Goal: Communication & Community: Share content

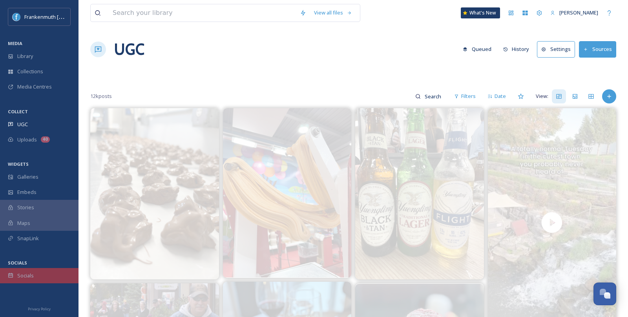
click at [45, 271] on div "Socials" at bounding box center [39, 275] width 78 height 15
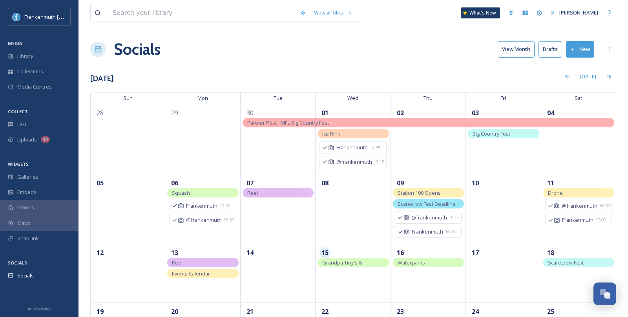
click at [582, 51] on button "New" at bounding box center [580, 49] width 28 height 16
click at [578, 61] on div "Post" at bounding box center [578, 67] width 30 height 15
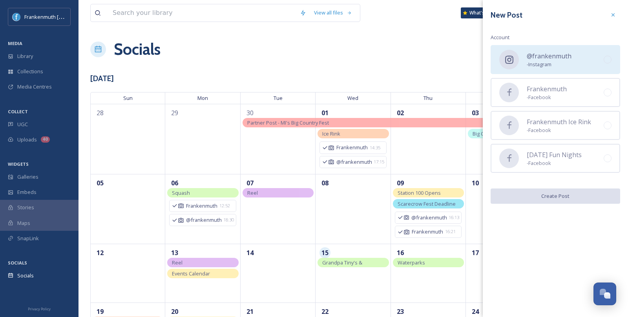
click at [532, 64] on span "- Instagram" at bounding box center [548, 64] width 45 height 7
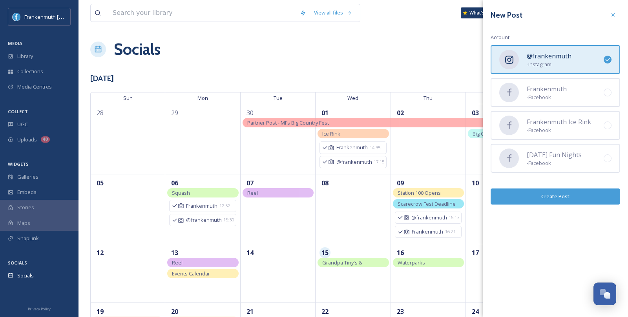
click at [550, 196] on button "Create Post" at bounding box center [554, 197] width 129 height 16
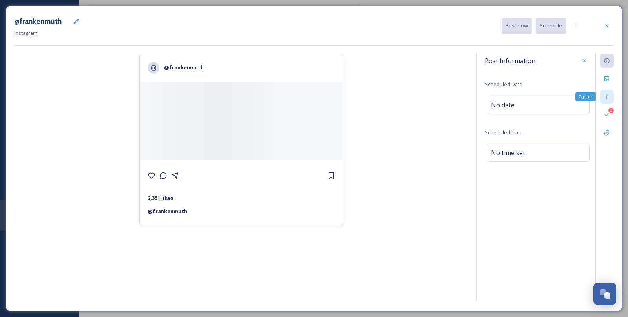
click at [610, 99] on div "Caption" at bounding box center [606, 97] width 14 height 14
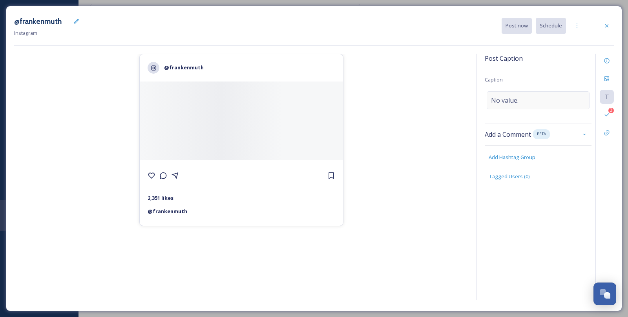
click at [545, 99] on div "No value." at bounding box center [537, 100] width 103 height 18
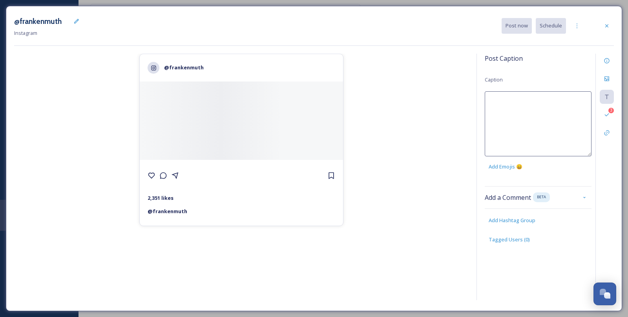
click at [545, 99] on textarea at bounding box center [538, 123] width 107 height 65
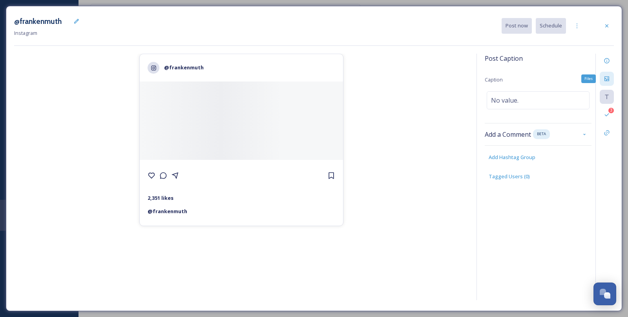
click at [607, 78] on icon at bounding box center [606, 79] width 6 height 6
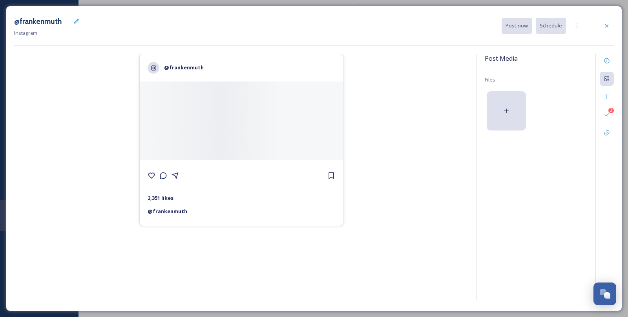
click at [521, 90] on div at bounding box center [538, 110] width 107 height 43
click at [502, 124] on div at bounding box center [505, 110] width 39 height 39
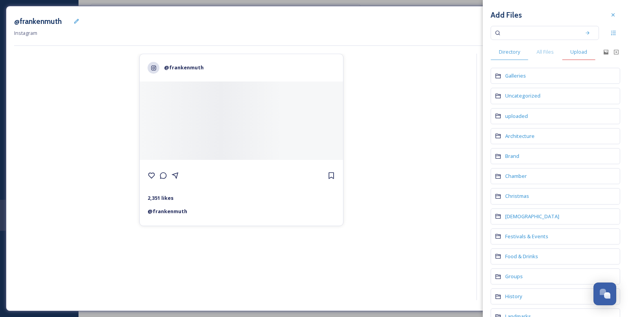
click at [580, 53] on span "Upload" at bounding box center [578, 51] width 17 height 7
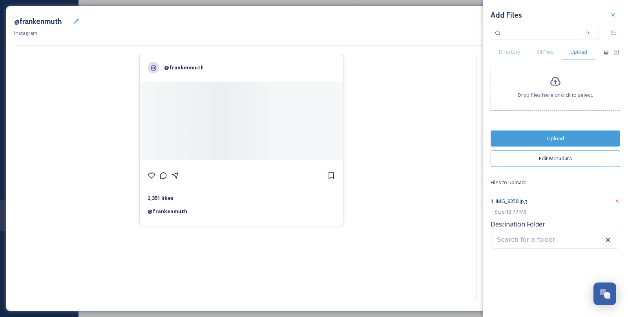
click at [575, 138] on button "Upload" at bounding box center [554, 139] width 129 height 16
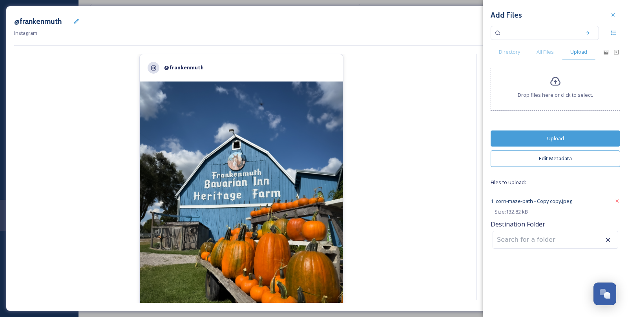
click at [560, 137] on button "Upload" at bounding box center [554, 139] width 129 height 16
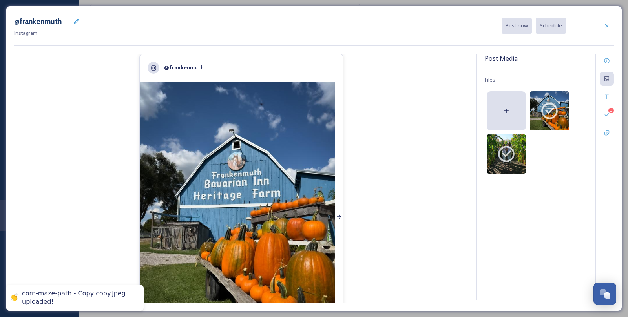
click at [337, 188] on div at bounding box center [339, 217] width 8 height 271
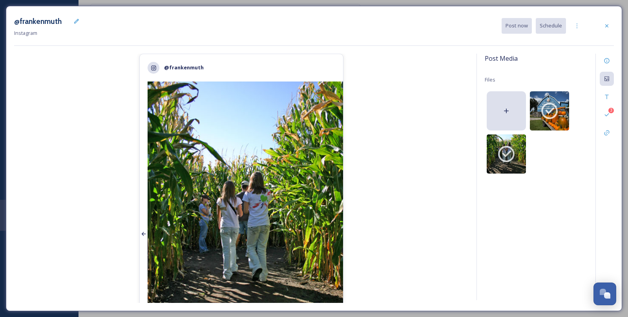
click at [147, 215] on div at bounding box center [144, 234] width 8 height 305
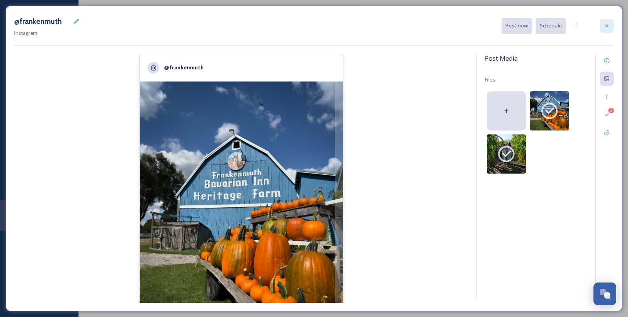
click at [607, 22] on div at bounding box center [606, 26] width 14 height 14
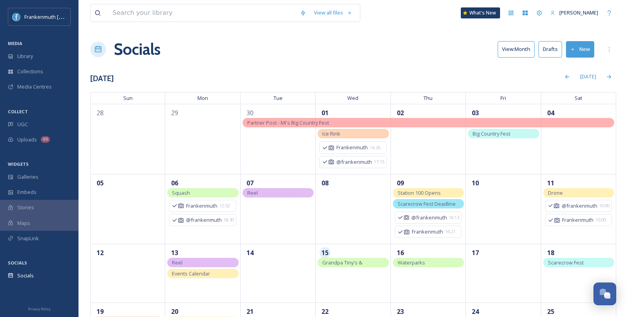
click at [558, 51] on button "Drafts" at bounding box center [550, 49] width 24 height 16
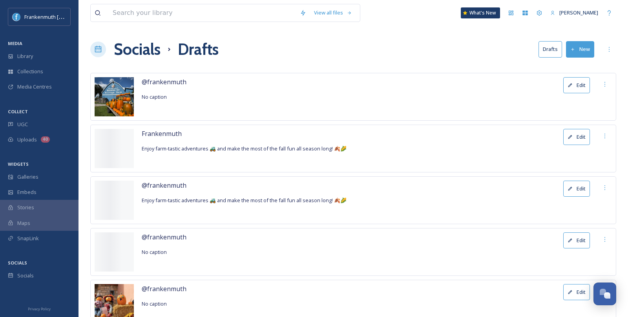
click at [286, 149] on span "Enjoy farm-tastic adventures 🚜 and make the most of the fall fun all season lon…" at bounding box center [244, 148] width 205 height 7
copy div "Enjoy farm-tastic adventures 🚜 and make the most of the fall fun all season lon…"
click at [584, 88] on button "Edit" at bounding box center [576, 85] width 27 height 16
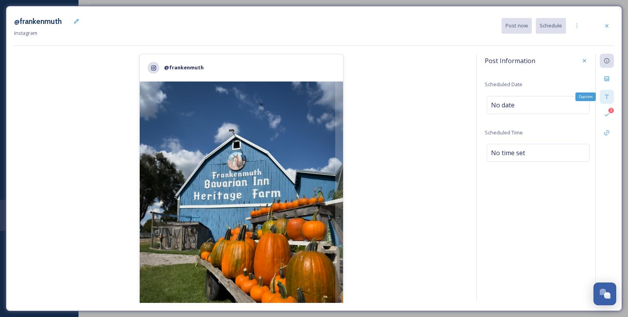
click at [603, 101] on div "Caption" at bounding box center [606, 97] width 14 height 14
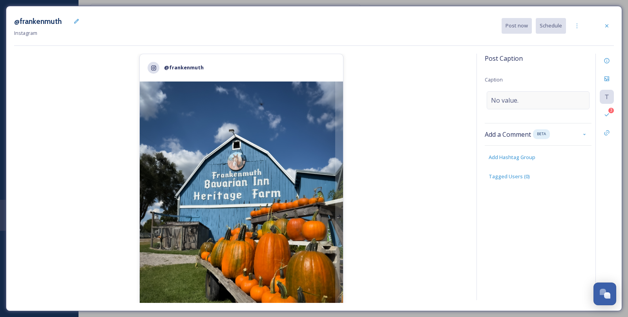
click at [531, 107] on div "No value." at bounding box center [537, 100] width 103 height 18
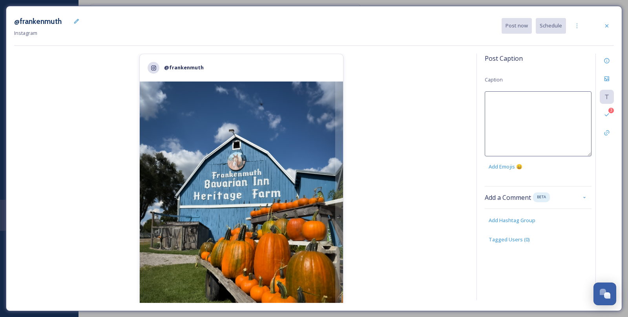
click at [529, 106] on textarea at bounding box center [538, 123] width 107 height 65
drag, startPoint x: 499, startPoint y: 99, endPoint x: 578, endPoint y: 99, distance: 78.9
click at [578, 99] on textarea "Fall into farm FUN this" at bounding box center [538, 123] width 107 height 65
type textarea "Fall farm adventures are callling...🎃🍂🌽🚜"
click at [370, 158] on div "@frankenmuth 2,351 likes @ frankenmuth" at bounding box center [241, 179] width 454 height 250
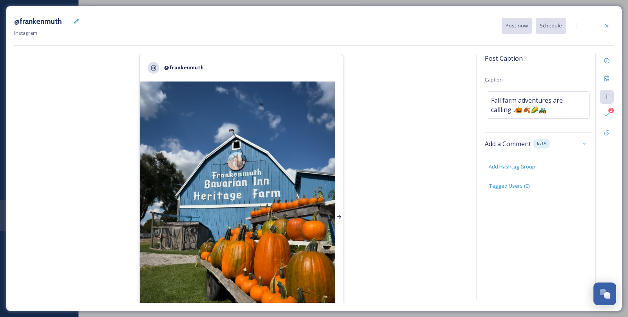
click at [342, 169] on div at bounding box center [339, 217] width 8 height 271
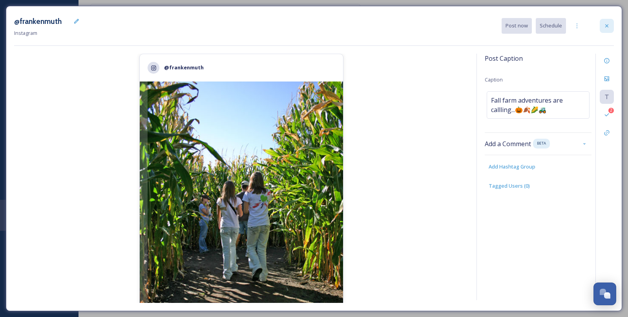
click at [610, 28] on icon at bounding box center [606, 26] width 6 height 6
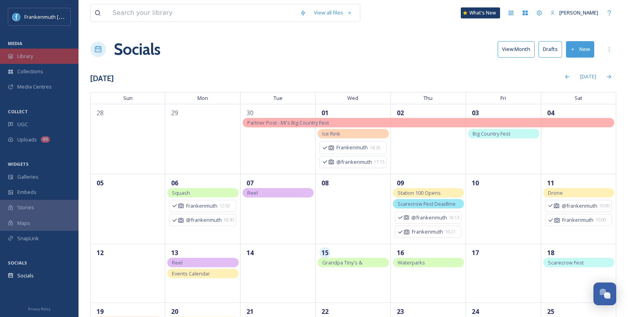
click at [45, 53] on div "Library" at bounding box center [39, 56] width 78 height 15
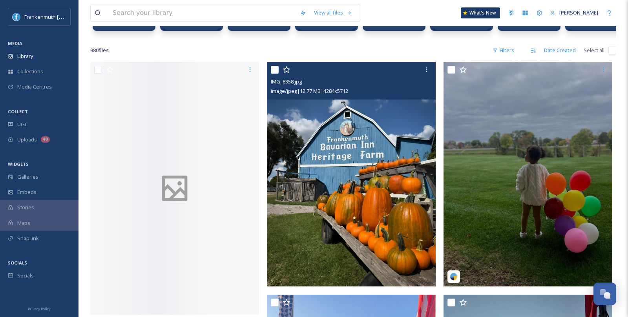
scroll to position [179, 0]
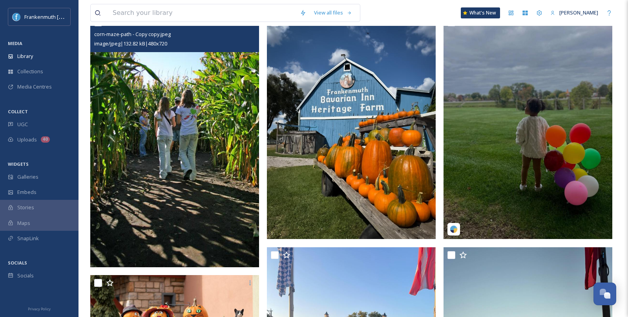
click at [208, 180] on img at bounding box center [174, 141] width 169 height 253
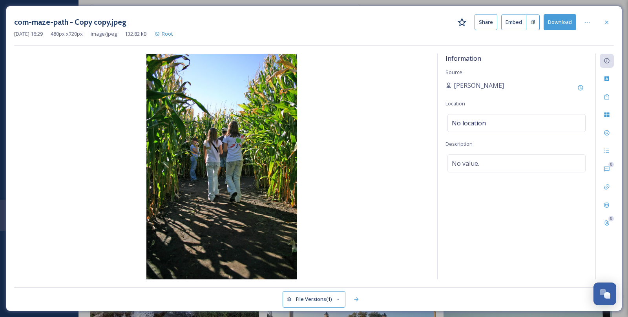
click at [330, 297] on button "File Versions (1)" at bounding box center [313, 299] width 63 height 16
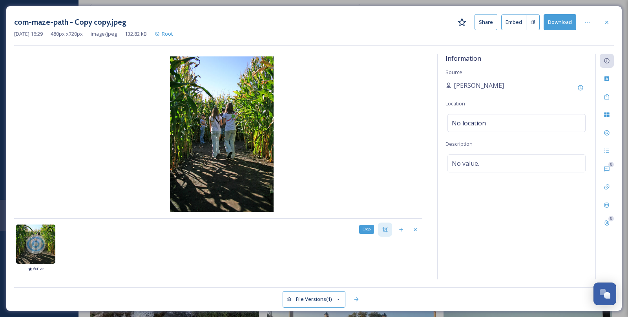
click at [384, 227] on icon at bounding box center [385, 230] width 6 height 6
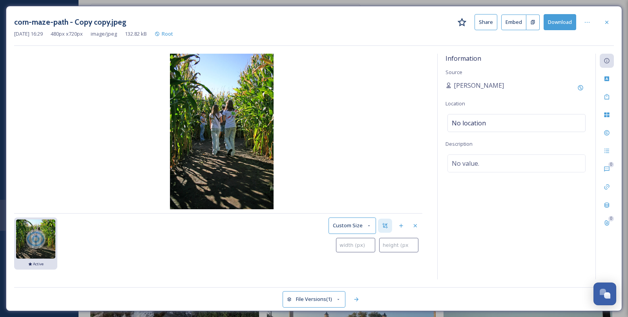
type input "0"
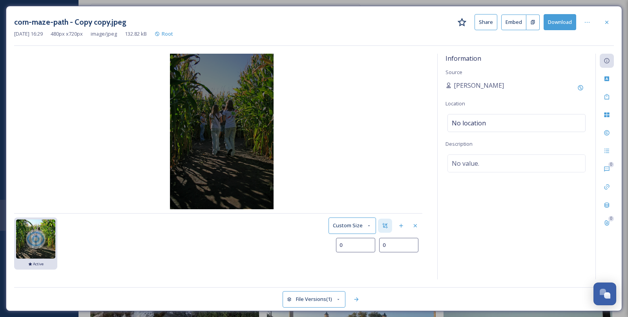
type input "9"
type input "5"
type input "31"
type input "62"
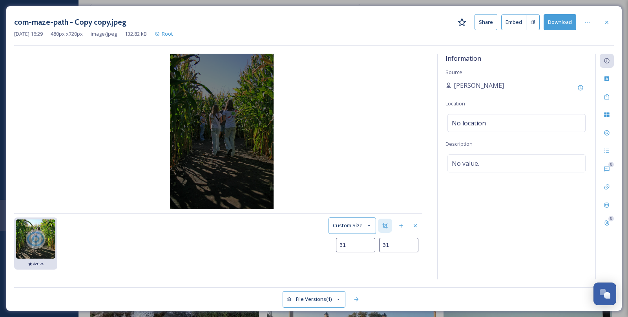
type input "74"
type input "95"
type input "125"
type input "127"
type input "171"
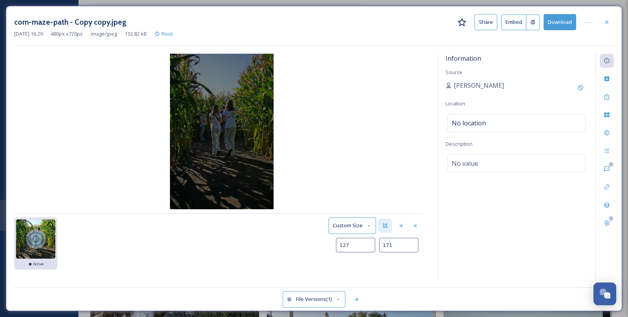
type input "154"
type input "212"
type input "177"
type input "246"
type input "200"
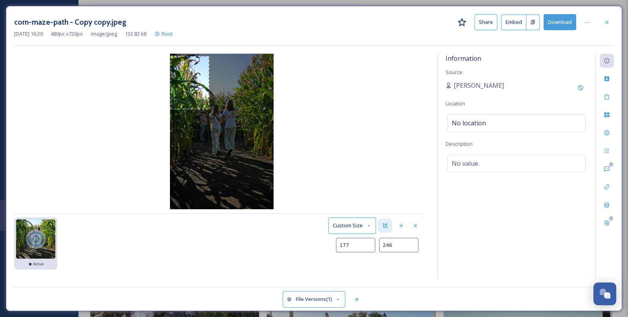
type input "278"
type input "224"
type input "314"
type input "245"
type input "350"
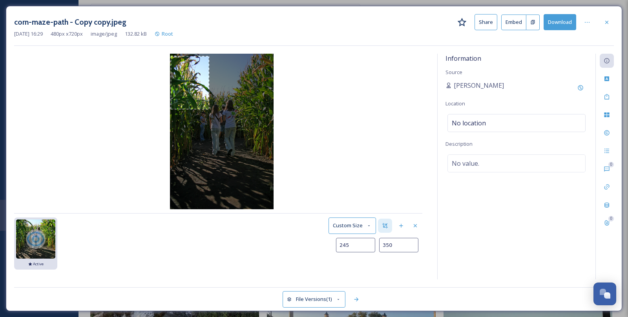
type input "267"
type input "384"
type input "290"
type input "418"
type input "311"
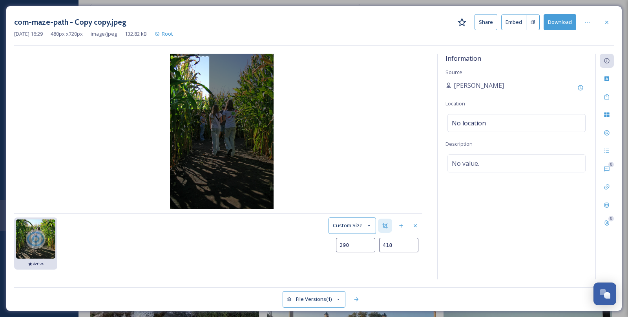
type input "447"
type input "325"
type input "467"
type input "334"
type input "477"
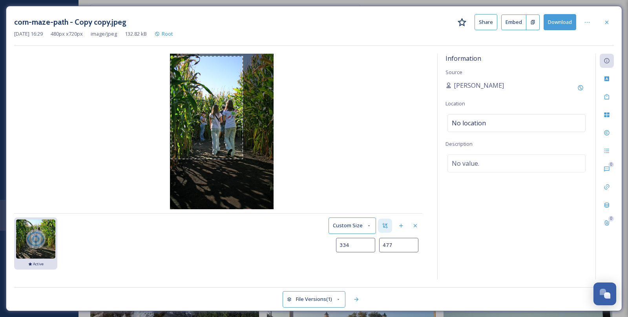
type input "337"
type input "481"
type input "339"
type input "482"
type input "343"
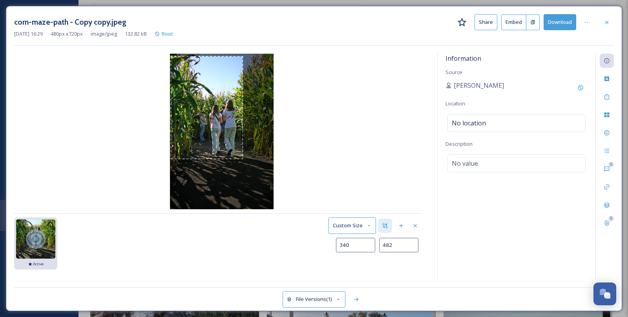
type input "484"
type input "352"
type input "487"
type input "366"
type input "491"
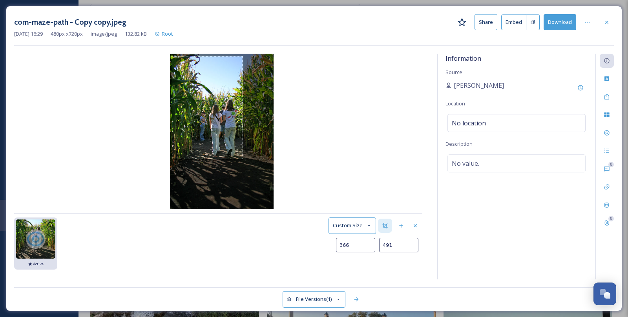
type input "382"
type input "499"
type input "396"
type input "507"
type input "406"
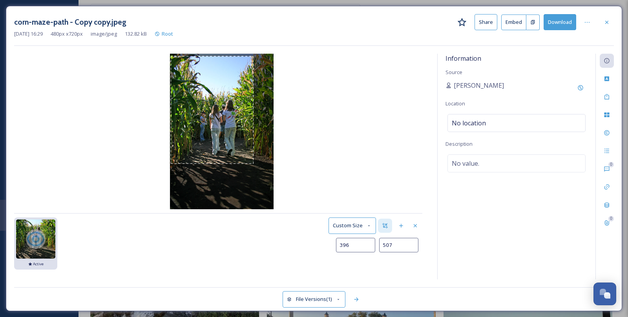
type input "517"
type input "414"
type input "530"
type input "418"
type input "543"
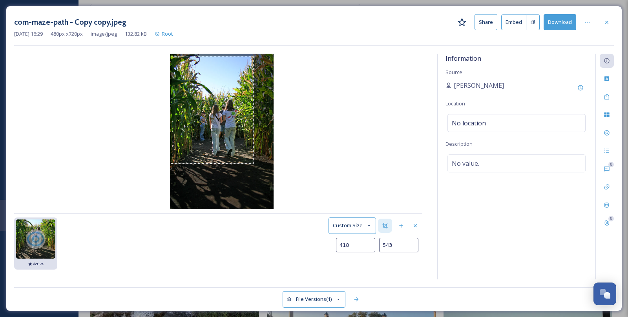
type input "422"
type input "552"
type input "424"
type input "555"
type input "425"
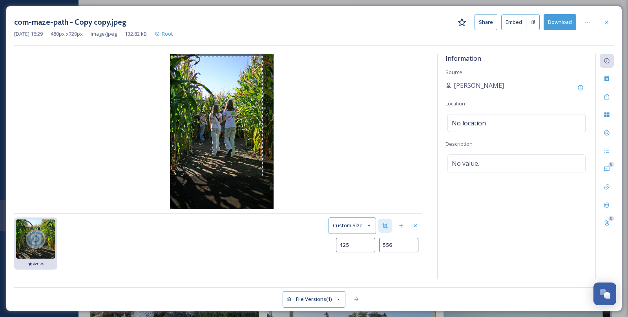
type input "558"
type input "428"
type input "563"
type input "432"
type input "569"
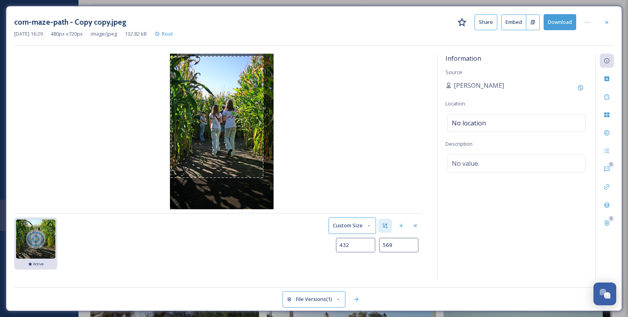
type input "434"
type input "572"
type input "435"
type input "573"
type input "437"
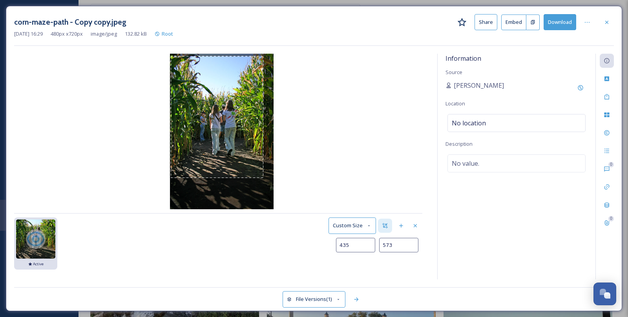
type input "574"
type input "439"
type input "575"
type input "443"
type input "576"
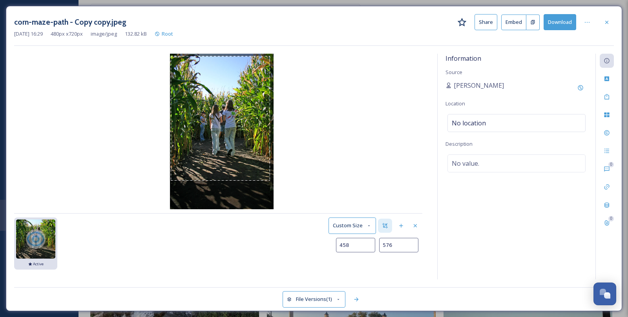
type input "461"
click at [270, 180] on img at bounding box center [222, 132] width 104 height 156
click at [405, 265] on button "Save as new Version" at bounding box center [393, 265] width 58 height 16
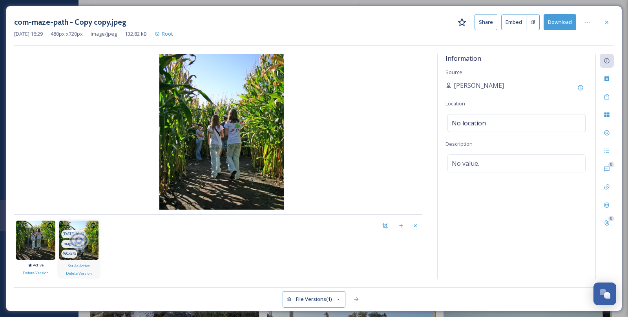
click at [79, 235] on icon at bounding box center [79, 241] width 20 height 20
click at [83, 262] on span "Set As Active" at bounding box center [79, 265] width 22 height 7
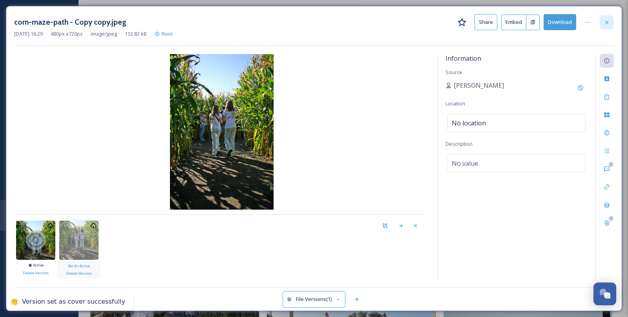
click at [611, 19] on div at bounding box center [606, 22] width 14 height 14
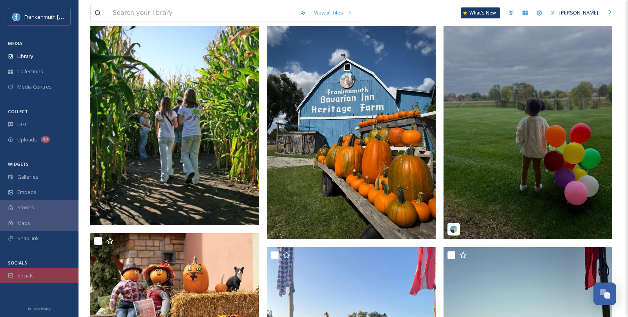
click at [37, 273] on div "Socials" at bounding box center [39, 275] width 78 height 15
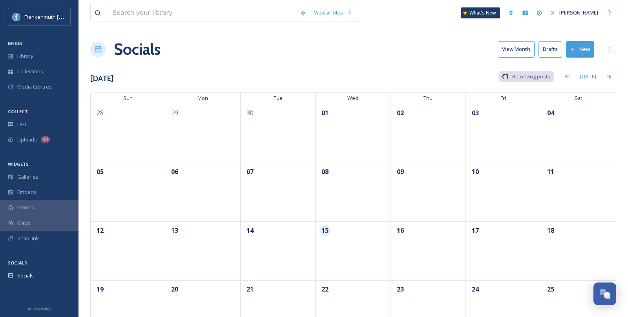
click at [552, 51] on button "Drafts" at bounding box center [550, 49] width 24 height 16
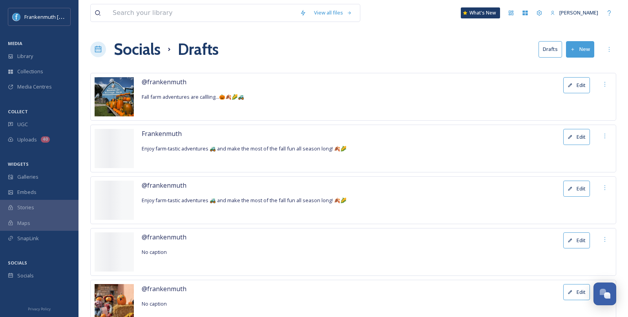
click at [580, 86] on button "Edit" at bounding box center [576, 85] width 27 height 16
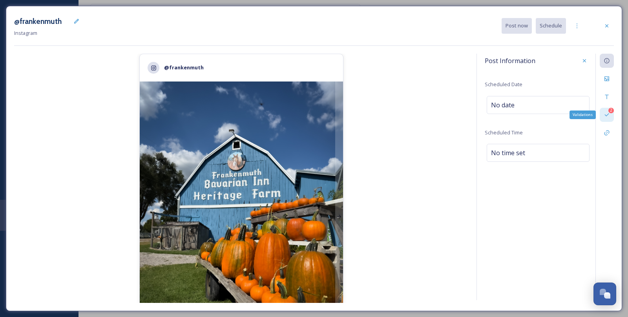
click at [611, 112] on div "2" at bounding box center [610, 110] width 5 height 5
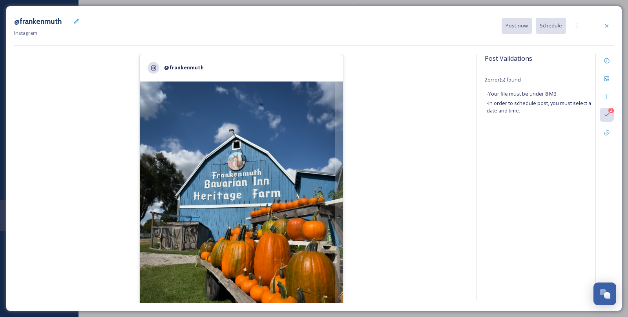
click at [391, 137] on div "@frankenmuth 2,351 likes @ frankenmuth Fall farm adventures are callling...🎃🍂🌽🚜" at bounding box center [241, 179] width 454 height 250
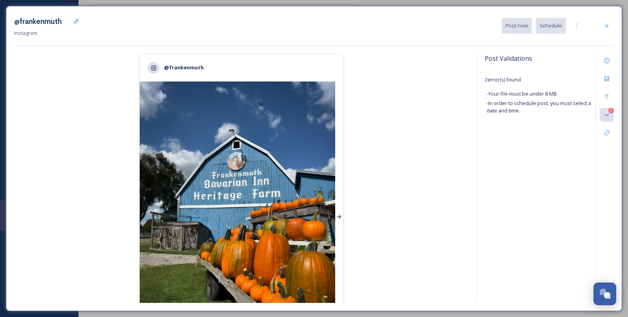
click at [338, 154] on div at bounding box center [339, 217] width 8 height 271
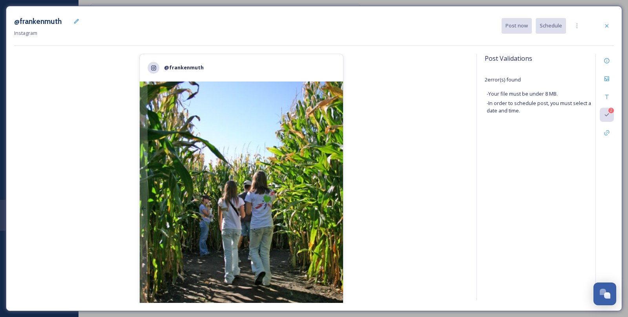
scroll to position [107, 0]
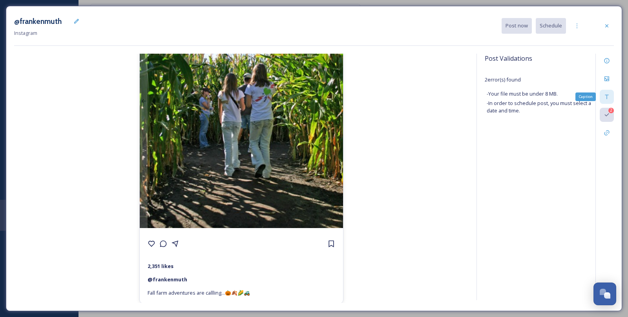
click at [610, 95] on div "Caption" at bounding box center [606, 97] width 14 height 14
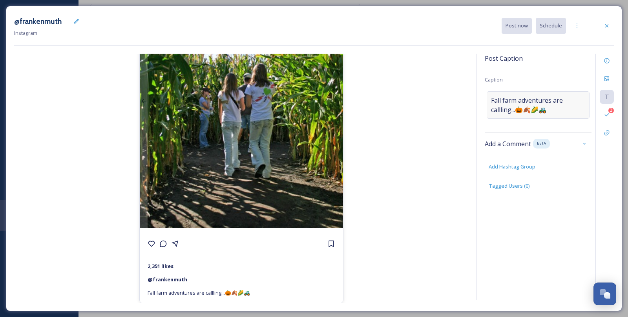
click at [566, 109] on span "Fall farm adventures are callling...🎃🍂🌽🚜" at bounding box center [538, 105] width 94 height 19
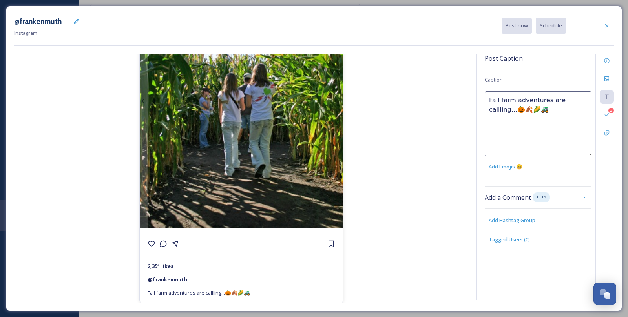
click at [566, 109] on textarea "Fall farm adventures are callling...🎃🍂🌽🚜" at bounding box center [538, 123] width 107 height 65
drag, startPoint x: 585, startPoint y: 101, endPoint x: 467, endPoint y: 99, distance: 118.1
click at [467, 99] on div "@frankenmuth 2,351 likes @ frankenmuth Fall farm adventures are callling...🎃🍂🌽🚜…" at bounding box center [313, 179] width 599 height 250
paste textarea "enjoy farm-fresh fun all season long!"
click at [492, 100] on textarea "enjoy farm-fresh fun all season long!🎃🍂🌽🚜" at bounding box center [538, 123] width 107 height 65
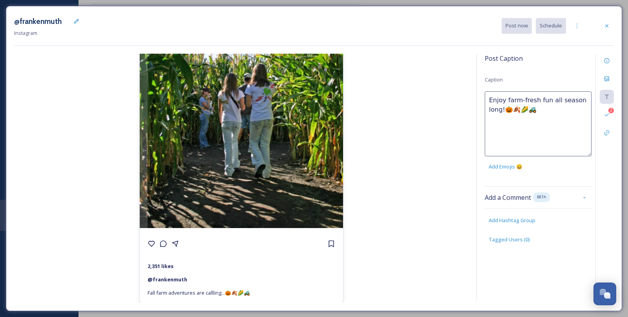
click at [501, 111] on textarea "Enjoy farm-fresh fun all season long!🎃🍂🌽🚜" at bounding box center [538, 123] width 107 height 65
type textarea "Enjoy farm-fresh fun all season long in Michigan's Little Bavaria!🎃🍂🌽🚜"
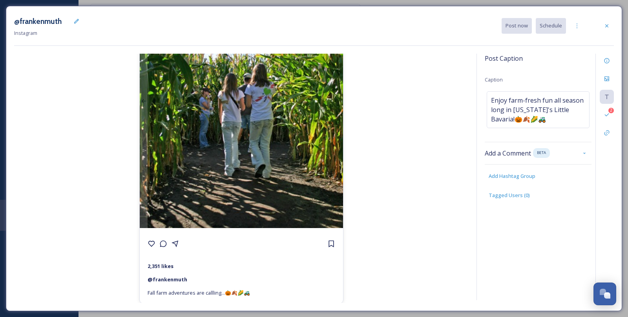
click at [373, 113] on div "@frankenmuth 2,351 likes @ frankenmuth Fall farm adventures are callling...🎃🍂🌽🚜" at bounding box center [241, 179] width 454 height 250
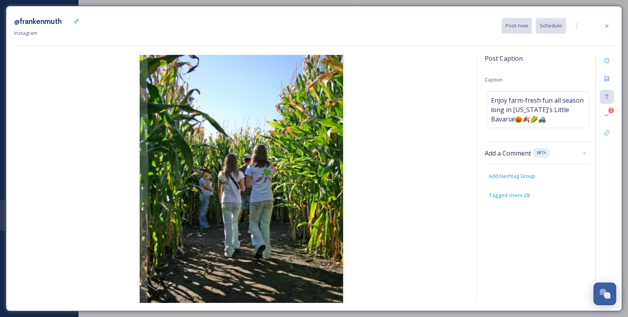
scroll to position [19, 0]
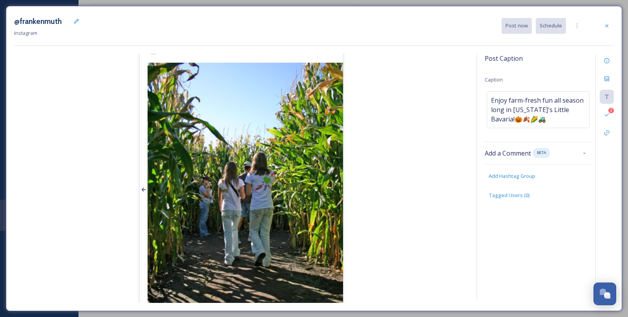
click at [142, 180] on div at bounding box center [144, 190] width 8 height 254
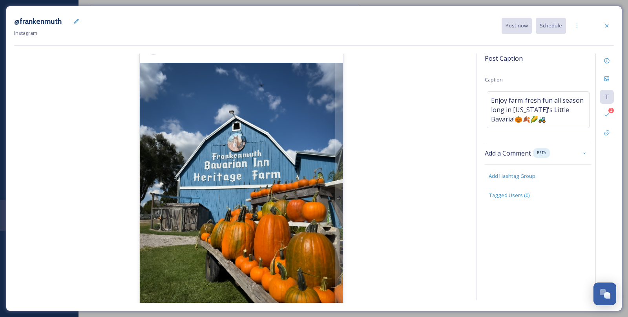
click at [334, 160] on img at bounding box center [241, 198] width 203 height 271
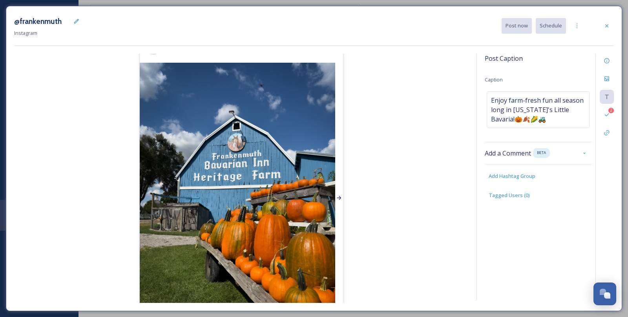
click at [339, 162] on div at bounding box center [339, 198] width 8 height 271
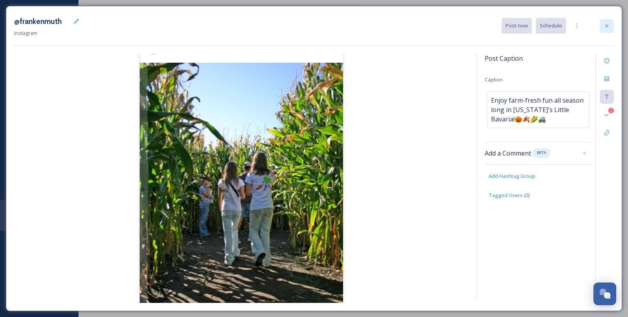
click at [606, 26] on icon at bounding box center [606, 25] width 3 height 3
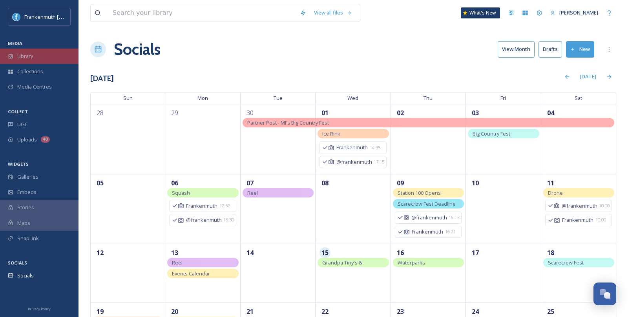
click at [56, 55] on div "Library" at bounding box center [39, 56] width 78 height 15
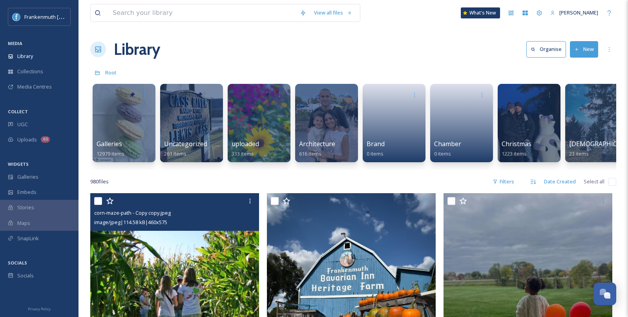
click at [200, 271] on img at bounding box center [174, 298] width 169 height 211
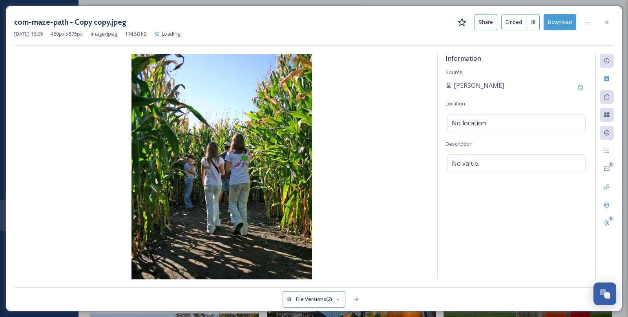
click at [561, 21] on button "Download" at bounding box center [559, 22] width 33 height 16
click at [608, 19] on icon at bounding box center [606, 22] width 6 height 6
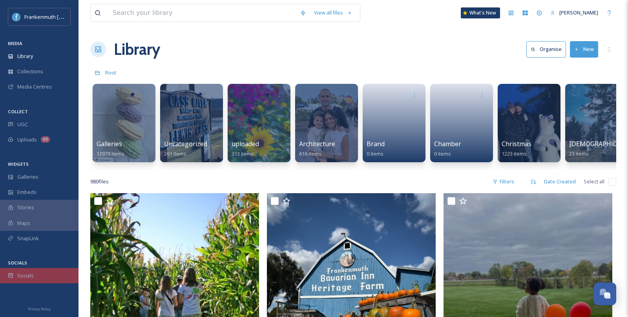
click at [47, 277] on div "Socials" at bounding box center [39, 275] width 78 height 15
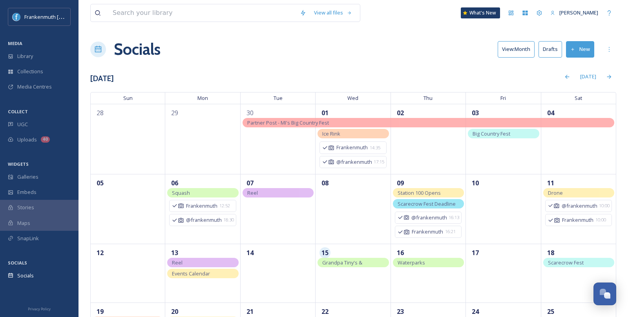
click at [552, 41] on button "Drafts" at bounding box center [550, 49] width 24 height 16
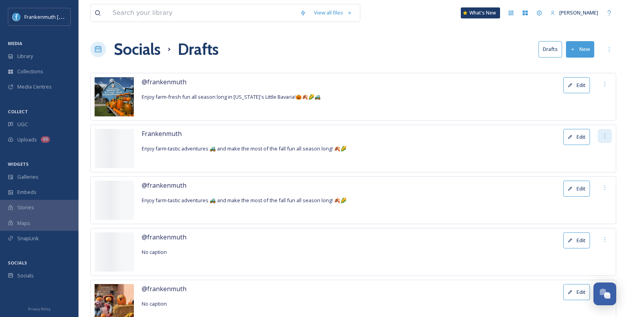
click at [605, 134] on icon at bounding box center [604, 136] width 6 height 6
click at [601, 157] on div "Delete" at bounding box center [600, 153] width 24 height 15
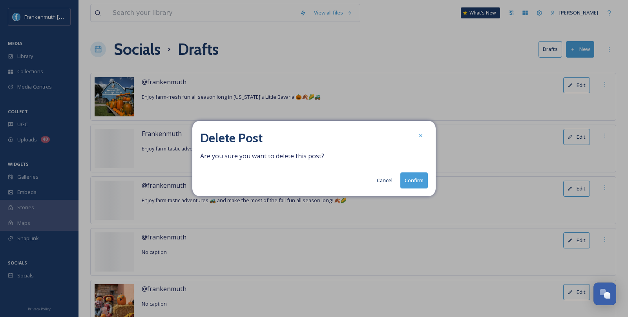
click at [417, 181] on button "Confirm" at bounding box center [413, 181] width 27 height 16
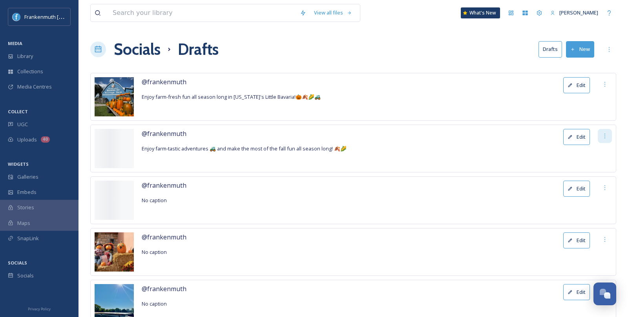
click at [608, 134] on div at bounding box center [605, 136] width 14 height 14
click at [603, 151] on span "Delete" at bounding box center [600, 152] width 16 height 7
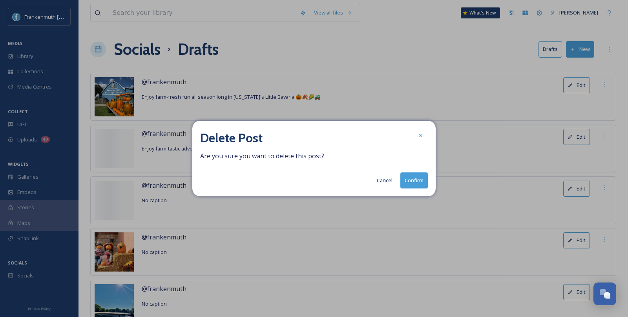
click at [421, 179] on button "Confirm" at bounding box center [413, 181] width 27 height 16
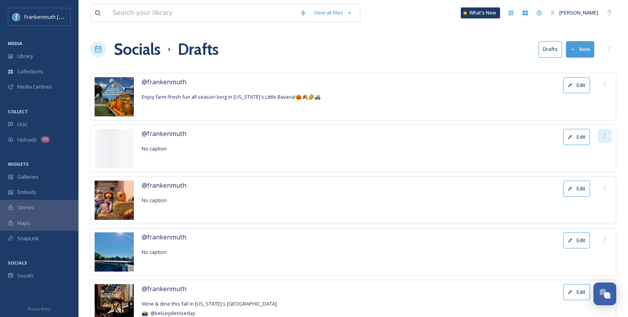
click at [605, 134] on icon at bounding box center [604, 136] width 6 height 6
click at [608, 153] on div "Delete" at bounding box center [600, 153] width 24 height 15
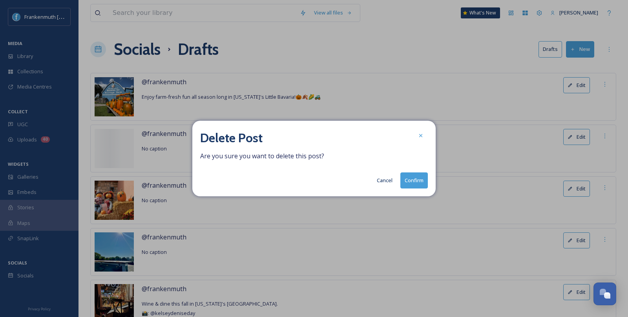
click at [421, 184] on button "Confirm" at bounding box center [413, 181] width 27 height 16
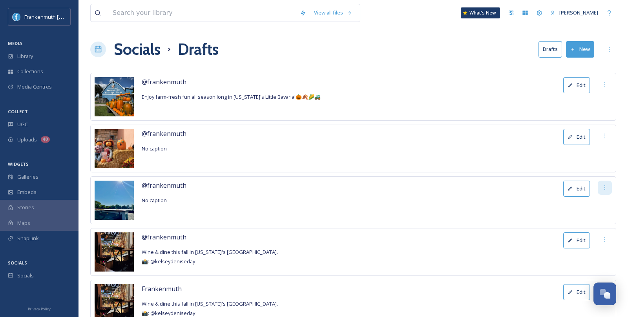
click at [610, 188] on div at bounding box center [605, 188] width 14 height 14
click at [604, 207] on span "Delete" at bounding box center [600, 204] width 16 height 7
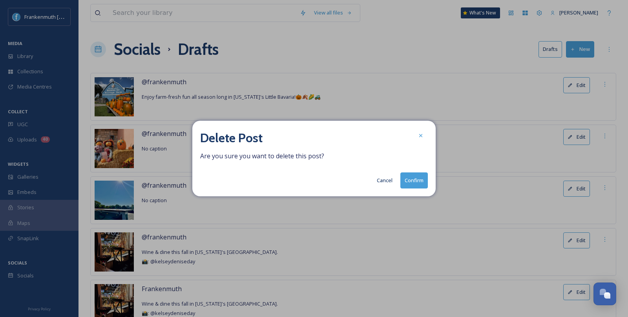
click at [418, 182] on button "Confirm" at bounding box center [413, 181] width 27 height 16
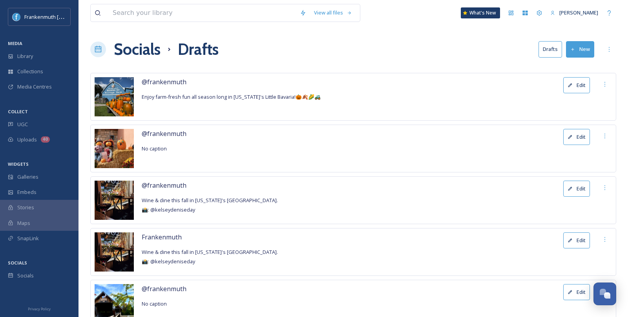
click at [583, 85] on button "Edit" at bounding box center [576, 85] width 27 height 16
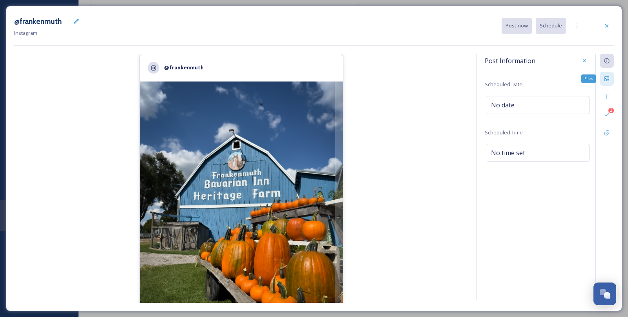
click at [607, 82] on div "Files" at bounding box center [606, 79] width 14 height 14
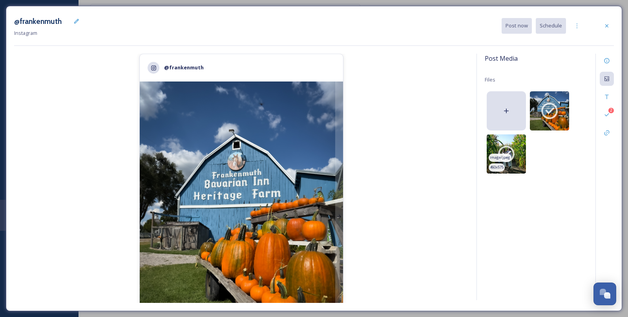
click at [505, 152] on icon at bounding box center [506, 154] width 20 height 20
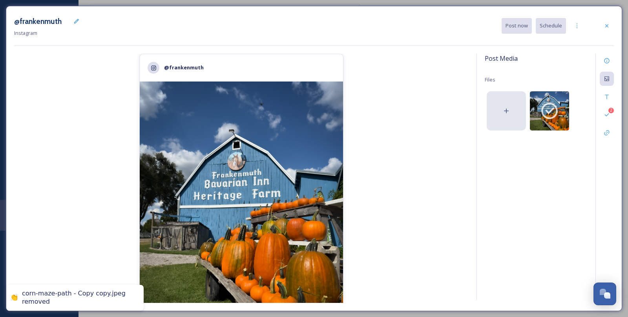
click at [506, 113] on icon at bounding box center [506, 111] width 5 height 5
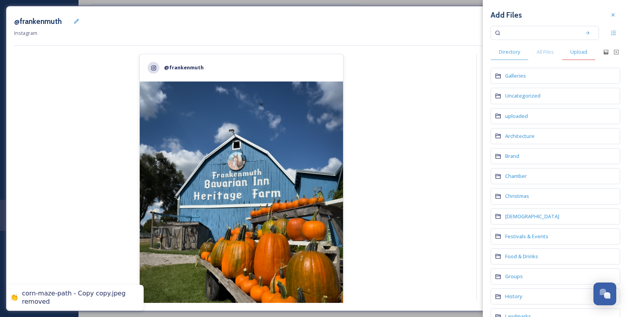
click at [583, 48] on span "Upload" at bounding box center [578, 51] width 17 height 7
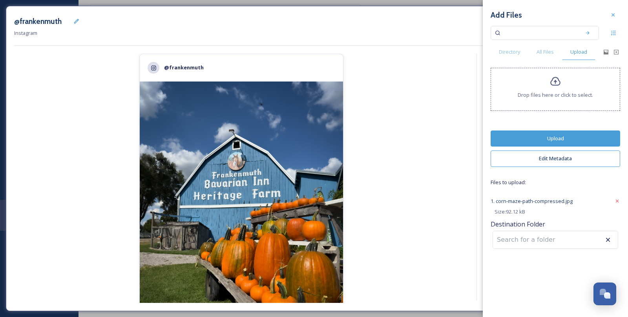
click at [570, 141] on button "Upload" at bounding box center [554, 139] width 129 height 16
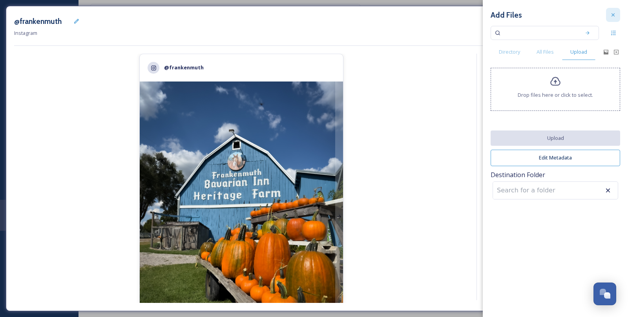
click at [618, 20] on div at bounding box center [613, 15] width 14 height 14
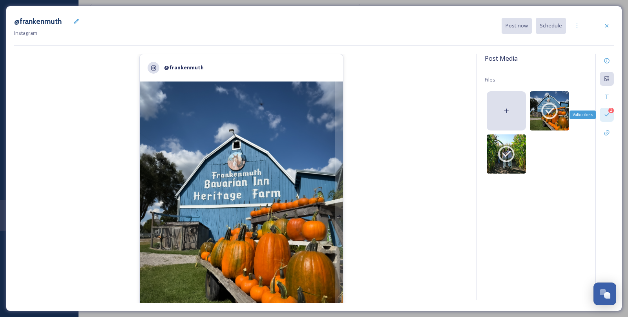
click at [606, 115] on icon at bounding box center [606, 115] width 6 height 6
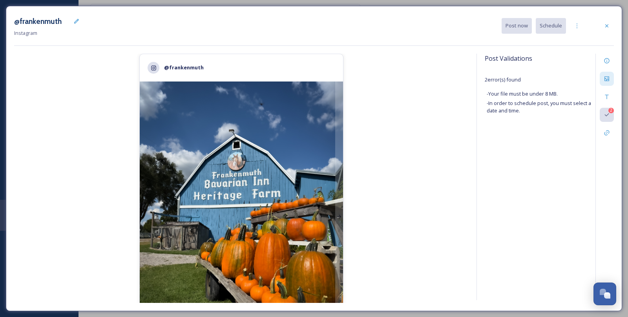
click at [610, 78] on div at bounding box center [606, 79] width 14 height 14
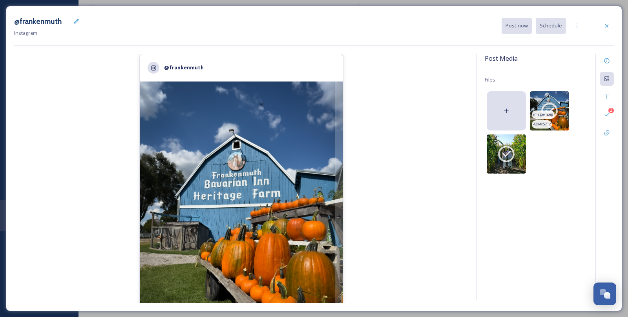
click at [545, 115] on span "image/jpeg" at bounding box center [543, 114] width 20 height 5
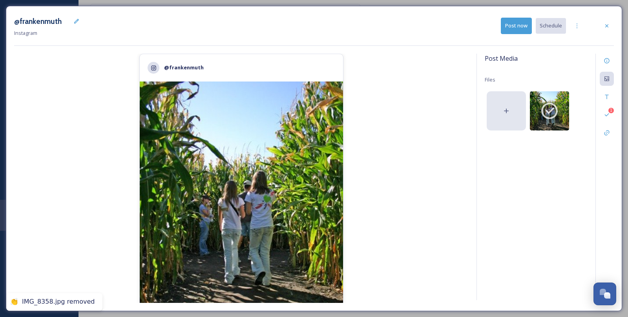
click at [512, 109] on div at bounding box center [505, 110] width 39 height 39
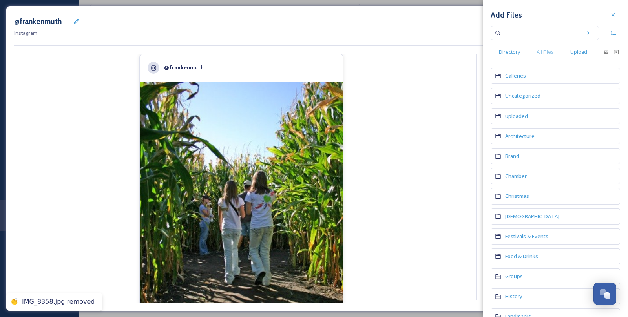
click at [582, 48] on div "Upload" at bounding box center [578, 52] width 33 height 16
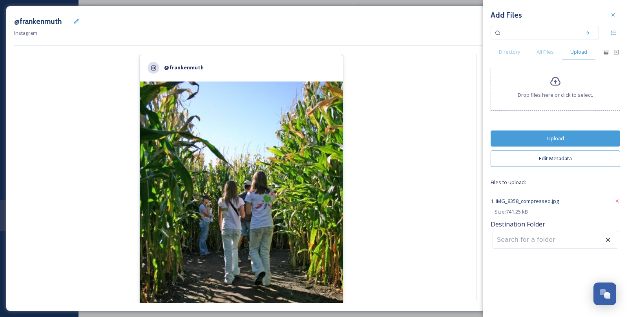
click at [577, 134] on button "Upload" at bounding box center [554, 139] width 129 height 16
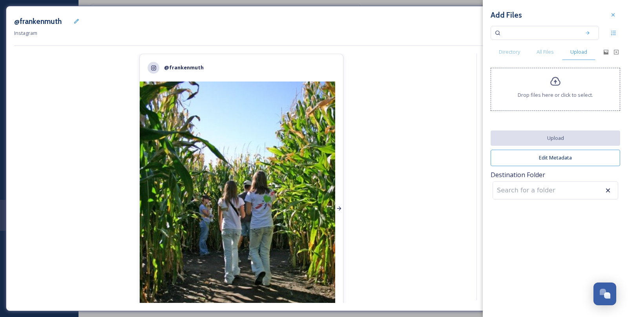
click at [339, 159] on div at bounding box center [339, 209] width 8 height 254
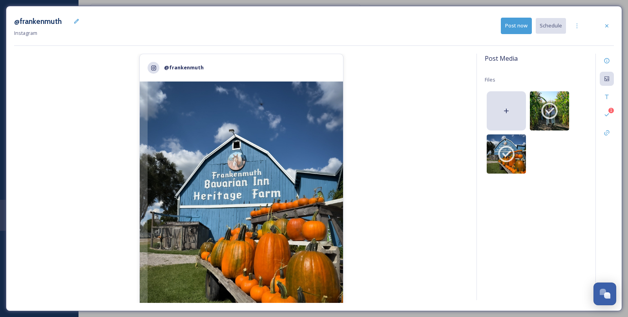
scroll to position [67, 0]
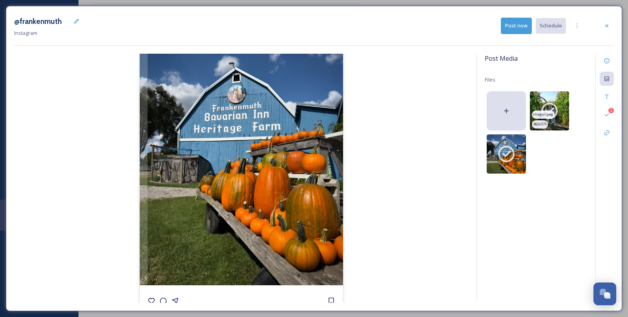
click at [547, 108] on icon at bounding box center [549, 111] width 20 height 20
click at [516, 146] on div "Post Media Files image/jpeg 460 x 575 image/jpeg 1" at bounding box center [544, 177] width 137 height 247
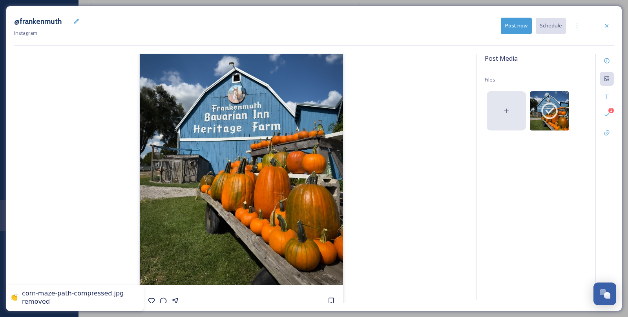
scroll to position [0, 0]
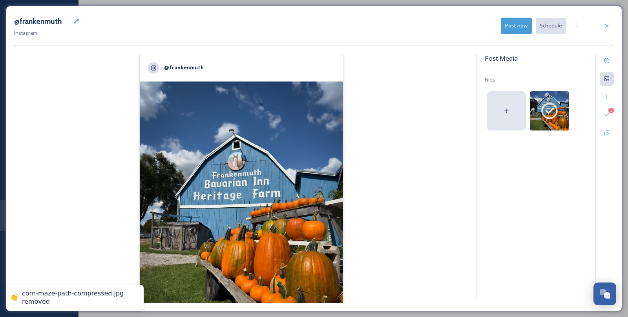
click at [508, 112] on icon at bounding box center [506, 111] width 8 height 8
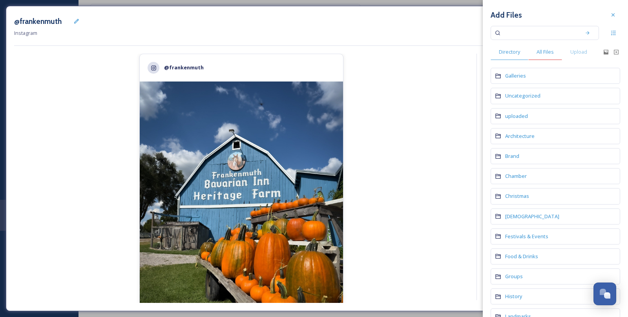
click at [550, 51] on span "All Files" at bounding box center [544, 51] width 17 height 7
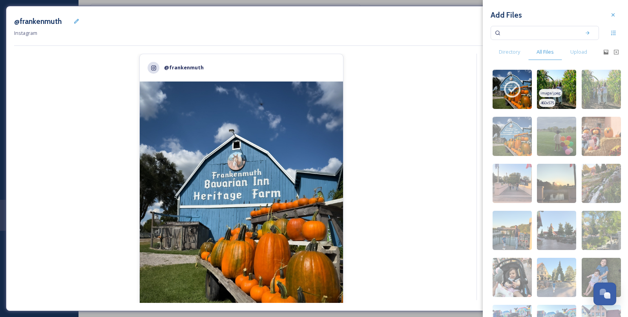
click at [552, 92] on span "image/jpeg" at bounding box center [550, 93] width 20 height 5
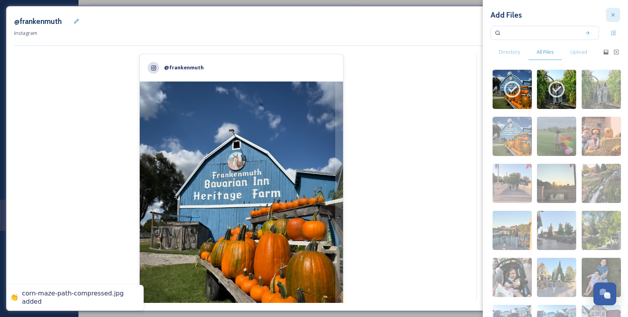
click at [613, 16] on icon at bounding box center [612, 14] width 3 height 3
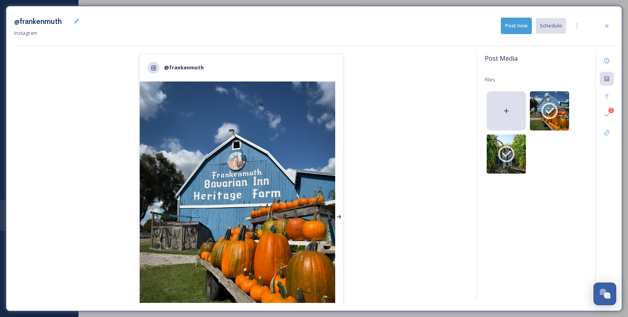
click at [335, 172] on div at bounding box center [339, 217] width 8 height 271
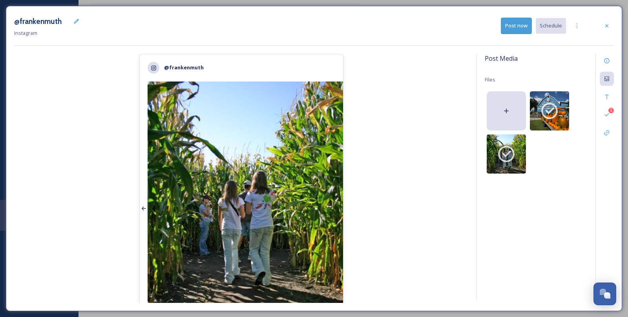
click at [142, 193] on div at bounding box center [144, 209] width 8 height 254
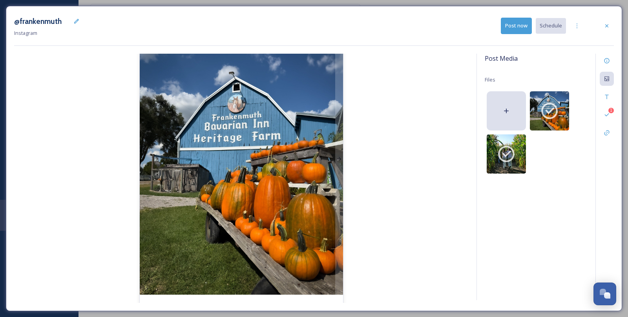
scroll to position [59, 0]
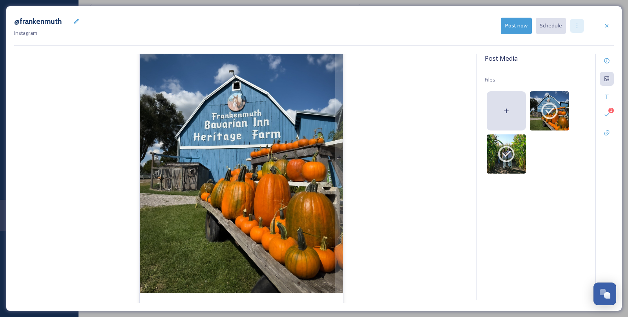
click at [577, 27] on icon at bounding box center [577, 26] width 6 height 6
click at [575, 42] on span "Duplicate Post" at bounding box center [563, 42] width 34 height 7
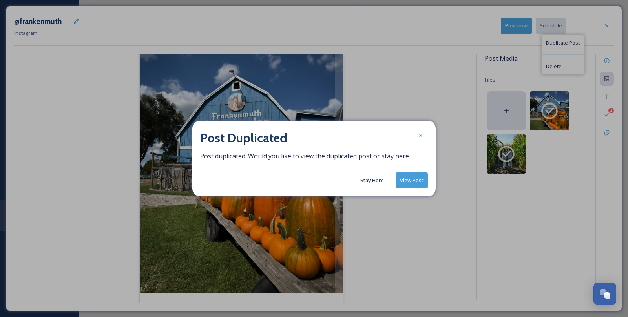
click at [376, 185] on button "Stay Here" at bounding box center [371, 180] width 31 height 15
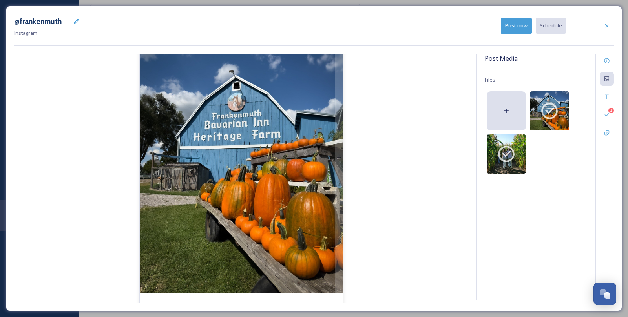
scroll to position [124, 0]
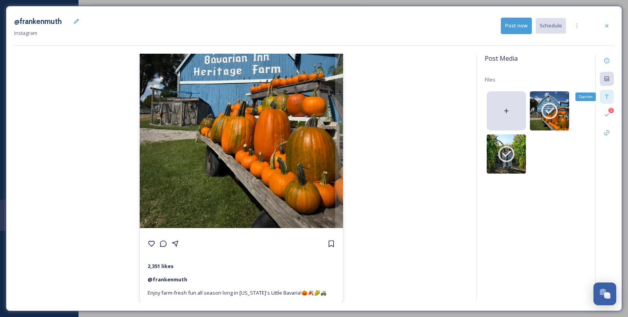
click at [607, 98] on icon at bounding box center [606, 97] width 6 height 6
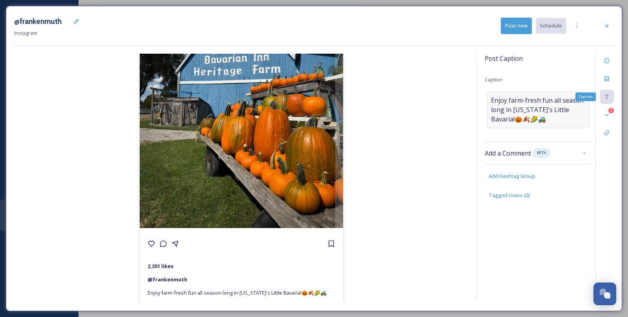
click at [575, 105] on span "Enjoy farm-fresh fun all season long in Michigan's Little Bavaria!🎃🍂🌽🚜" at bounding box center [538, 110] width 94 height 28
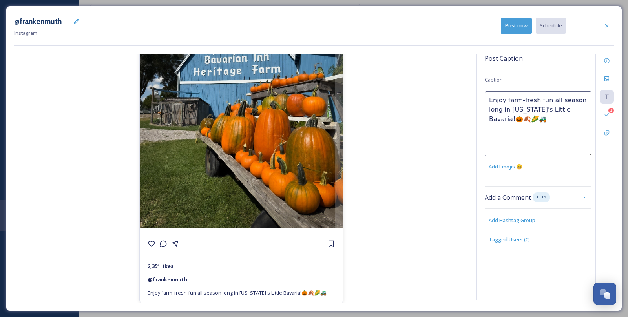
click at [581, 110] on textarea "Enjoy farm-fresh fun all season long in Michigan's Little Bavaria!🎃🍂🌽🚜" at bounding box center [538, 123] width 107 height 65
type textarea "Enjoy farm-fresh fun all season long in Michigan's Little Bavaria! 🎃🍂🌽🚜"
click at [566, 79] on div "Post Caption Caption Enjoy farm-fresh fun all season long in Michigan's Little …" at bounding box center [538, 157] width 107 height 206
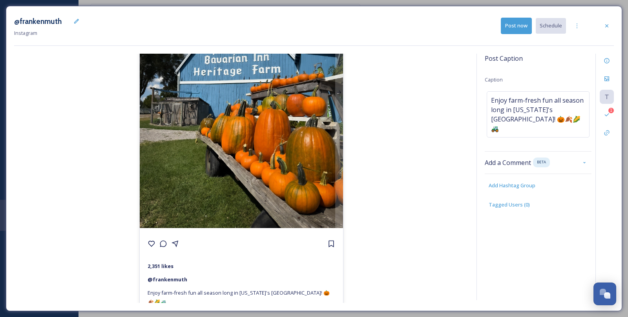
click at [515, 29] on button "Post now" at bounding box center [516, 26] width 31 height 16
click at [602, 27] on div at bounding box center [606, 26] width 14 height 14
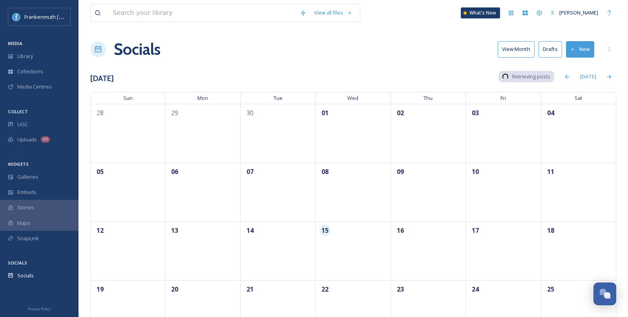
click at [552, 51] on button "Drafts" at bounding box center [550, 49] width 24 height 16
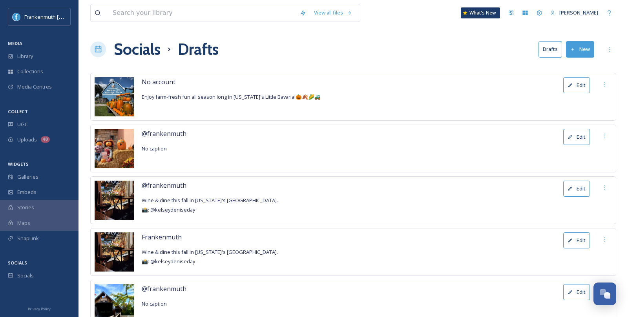
click at [574, 84] on button "Edit" at bounding box center [576, 85] width 27 height 16
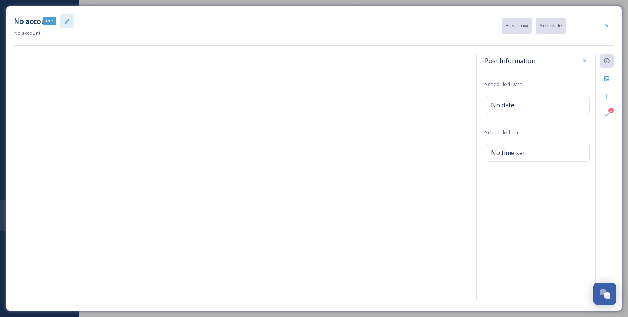
click at [64, 22] on icon at bounding box center [67, 21] width 6 height 6
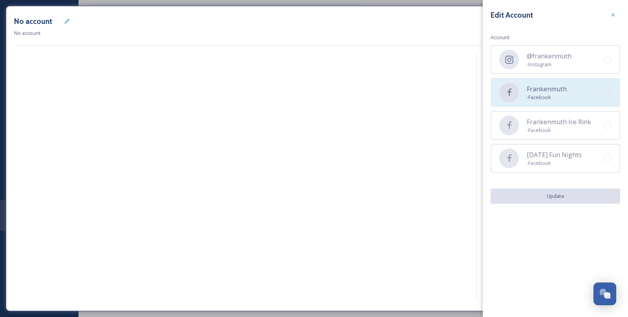
click at [568, 94] on div "Frankenmuth - Facebook" at bounding box center [554, 92] width 129 height 29
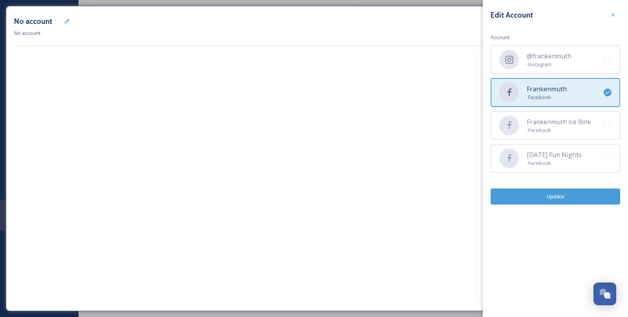
click at [572, 195] on button "Update" at bounding box center [554, 197] width 129 height 16
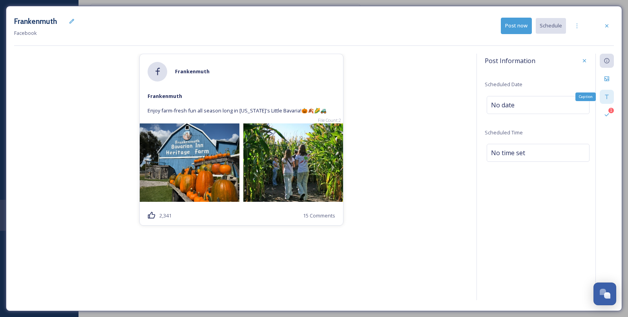
click at [605, 97] on icon at bounding box center [606, 97] width 6 height 6
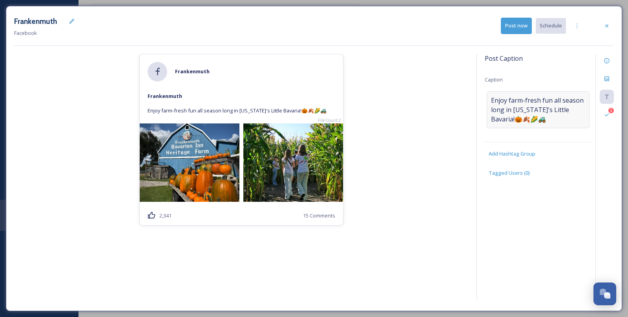
click at [549, 117] on span "Enjoy farm-fresh fun all season long in Michigan's Little Bavaria!🎃🍂🌽🚜" at bounding box center [538, 110] width 94 height 28
click at [548, 129] on textarea "Enjoy farm-fresh fun all season long in Michigan's Little Bavaria!🎃🍂🌽🚜" at bounding box center [538, 123] width 107 height 65
click at [521, 33] on button "Post now" at bounding box center [516, 26] width 31 height 16
click at [539, 113] on span "Enjoy farm-fresh fun all season long in Michigan's Little Bavaria!🎃🍂🌽🚜" at bounding box center [538, 110] width 94 height 28
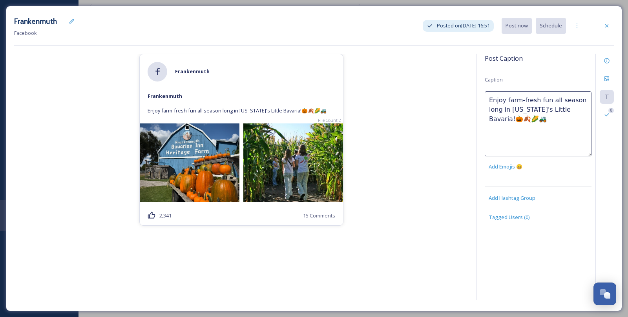
click at [535, 113] on textarea "Enjoy farm-fresh fun all season long in Michigan's Little Bavaria!🎃🍂🌽🚜" at bounding box center [538, 123] width 107 height 65
click at [529, 121] on textarea "Enjoy farm-fresh fun all season long in Michigan's Little Bavaria!🎃🍂🌽🚜" at bounding box center [538, 123] width 107 height 65
paste textarea "https://www.frankenmuth.org/directory/grandpa-tinys-farm/"
drag, startPoint x: 490, startPoint y: 122, endPoint x: 572, endPoint y: 148, distance: 86.9
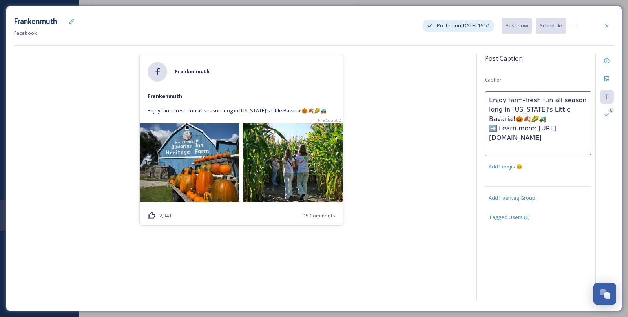
click at [572, 148] on textarea "Enjoy farm-fresh fun all season long in Michigan's Little Bavaria!🎃🍂🌽🚜 ➡️ Learn…" at bounding box center [538, 123] width 107 height 65
type textarea "Enjoy farm-fresh fun all season long in Michigan's Little Bavaria!🎃🍂🌽🚜"
click at [605, 31] on div at bounding box center [606, 26] width 14 height 14
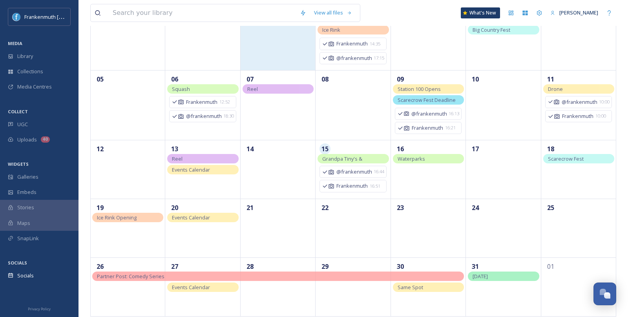
scroll to position [109, 0]
